Goal: Information Seeking & Learning: Learn about a topic

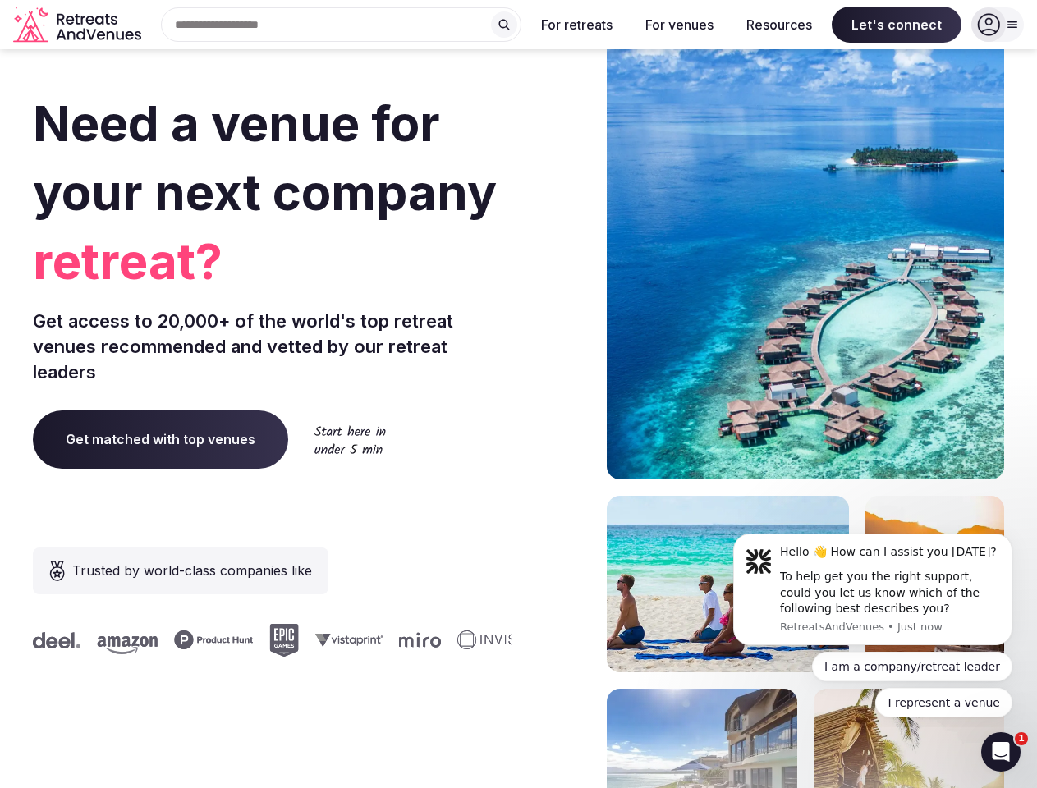
click at [518, 394] on div "Need a venue for your next company retreat? Get access to 20,000+ of the world'…" at bounding box center [518, 491] width 971 height 989
click at [342, 25] on div "Search Popular Destinations [GEOGRAPHIC_DATA], [GEOGRAPHIC_DATA] [GEOGRAPHIC_DA…" at bounding box center [335, 24] width 374 height 34
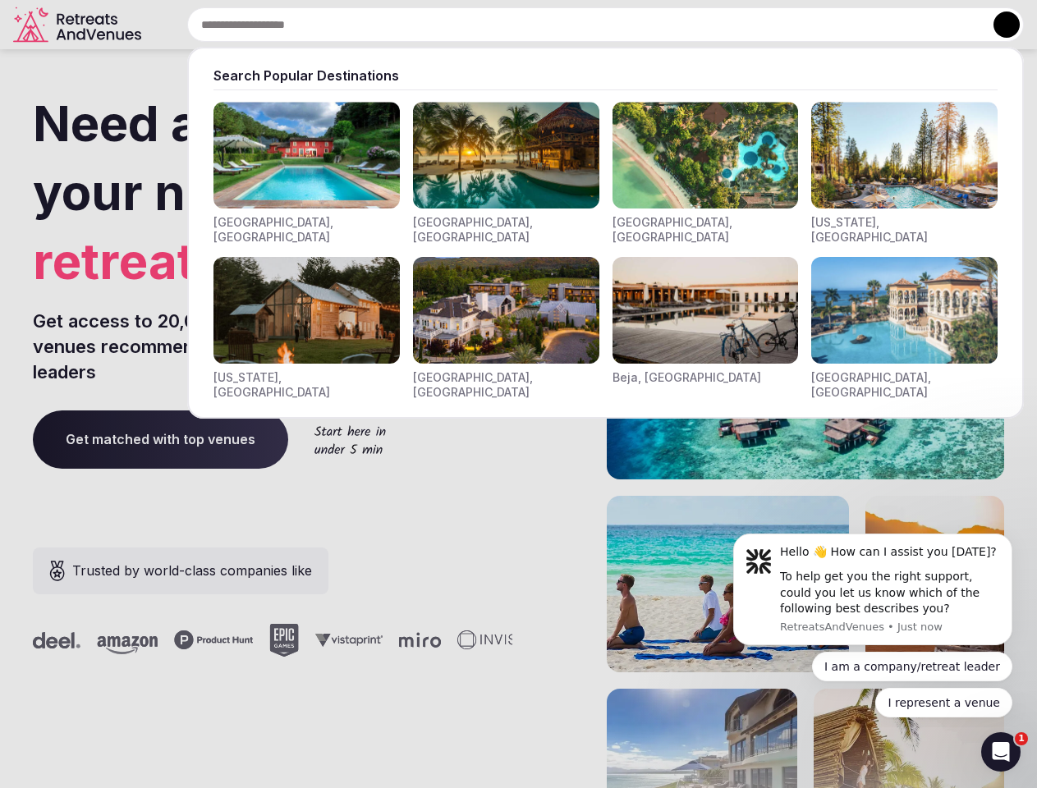
click at [504, 25] on input "text" at bounding box center [605, 24] width 837 height 34
click at [577, 25] on input "text" at bounding box center [605, 24] width 837 height 34
click at [679, 25] on input "text" at bounding box center [605, 24] width 837 height 34
click at [779, 25] on input "text" at bounding box center [605, 24] width 837 height 34
click at [897, 25] on input "text" at bounding box center [605, 24] width 837 height 34
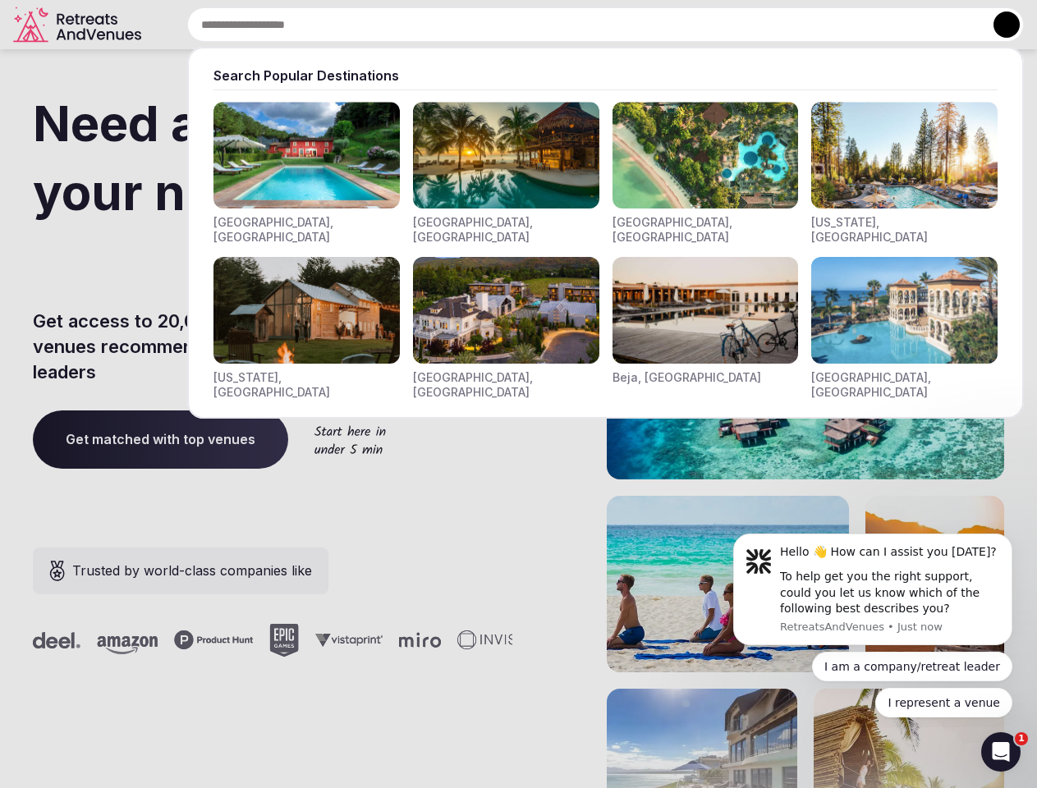
click at [998, 25] on button at bounding box center [1006, 24] width 26 height 26
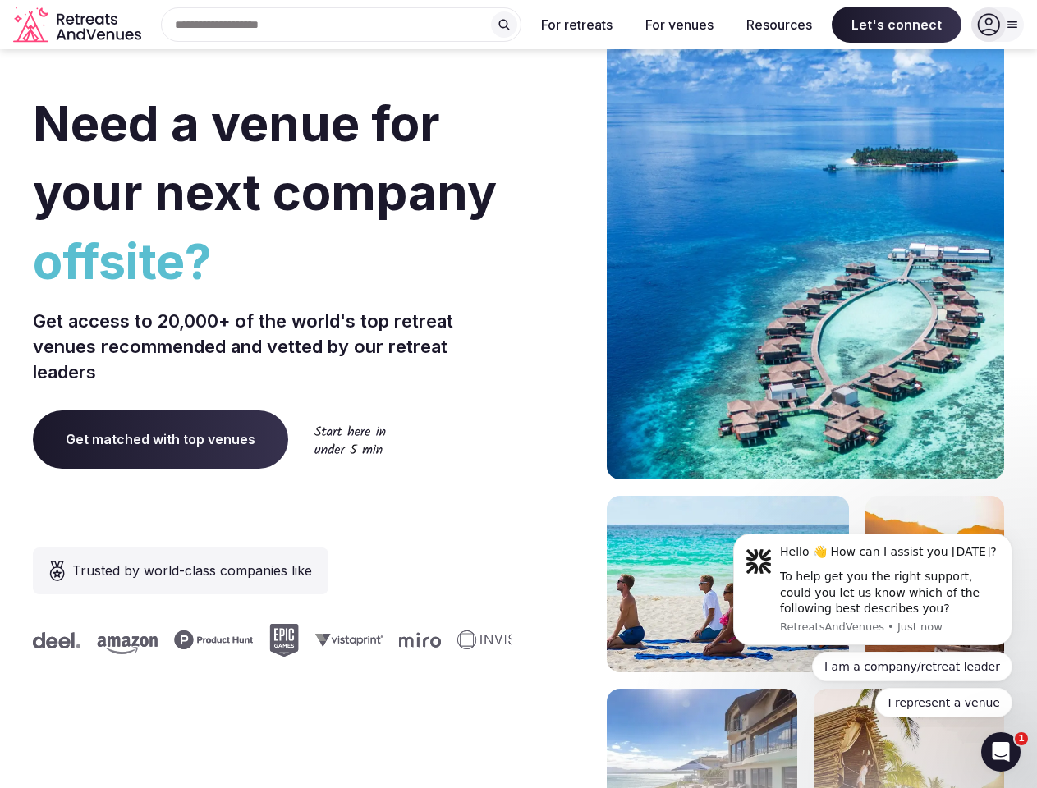
click at [873, 589] on div "To help get you the right support, could you let us know which of the following…" at bounding box center [890, 593] width 220 height 48
